Goal: Task Accomplishment & Management: Manage account settings

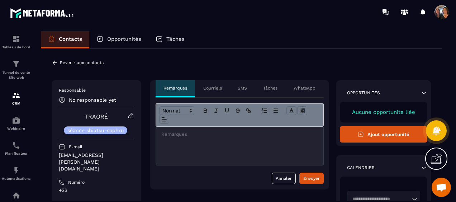
scroll to position [1546, 0]
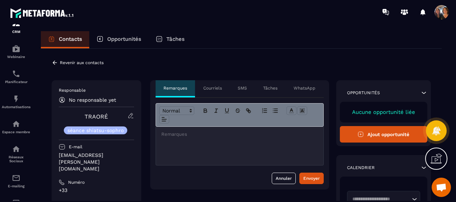
click at [55, 61] on icon at bounding box center [55, 63] width 4 height 4
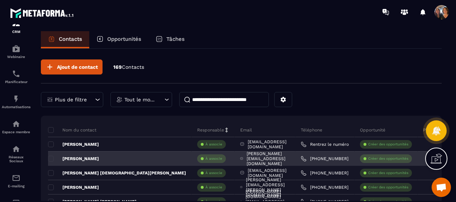
click at [349, 158] on link "[PHONE_NUMBER]" at bounding box center [325, 159] width 48 height 6
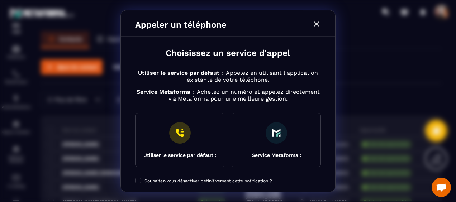
click at [317, 24] on icon "Modal window" at bounding box center [316, 24] width 5 height 5
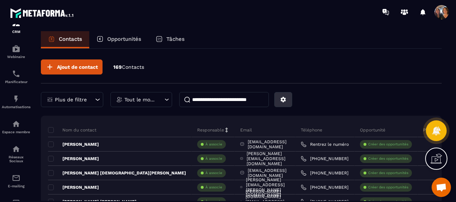
click at [285, 100] on icon at bounding box center [283, 99] width 6 height 6
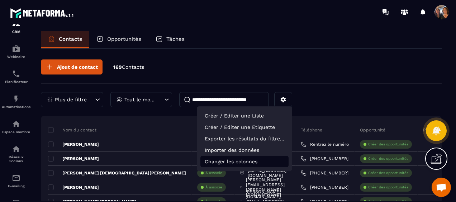
click at [249, 164] on p "Changer les colonnes" at bounding box center [245, 161] width 88 height 11
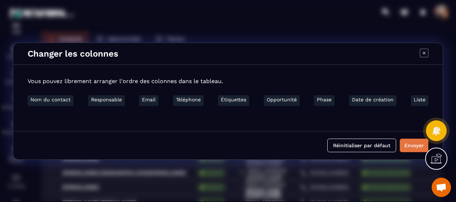
click at [409, 143] on button "Envoyer" at bounding box center [414, 146] width 29 height 14
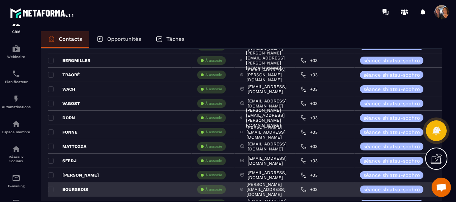
scroll to position [933, 0]
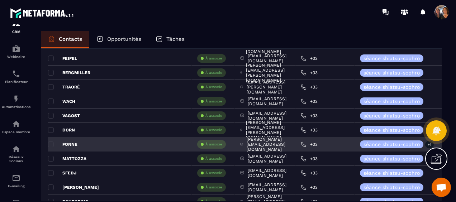
click at [100, 141] on div "FONNE" at bounding box center [120, 144] width 144 height 14
